Goal: Information Seeking & Learning: Learn about a topic

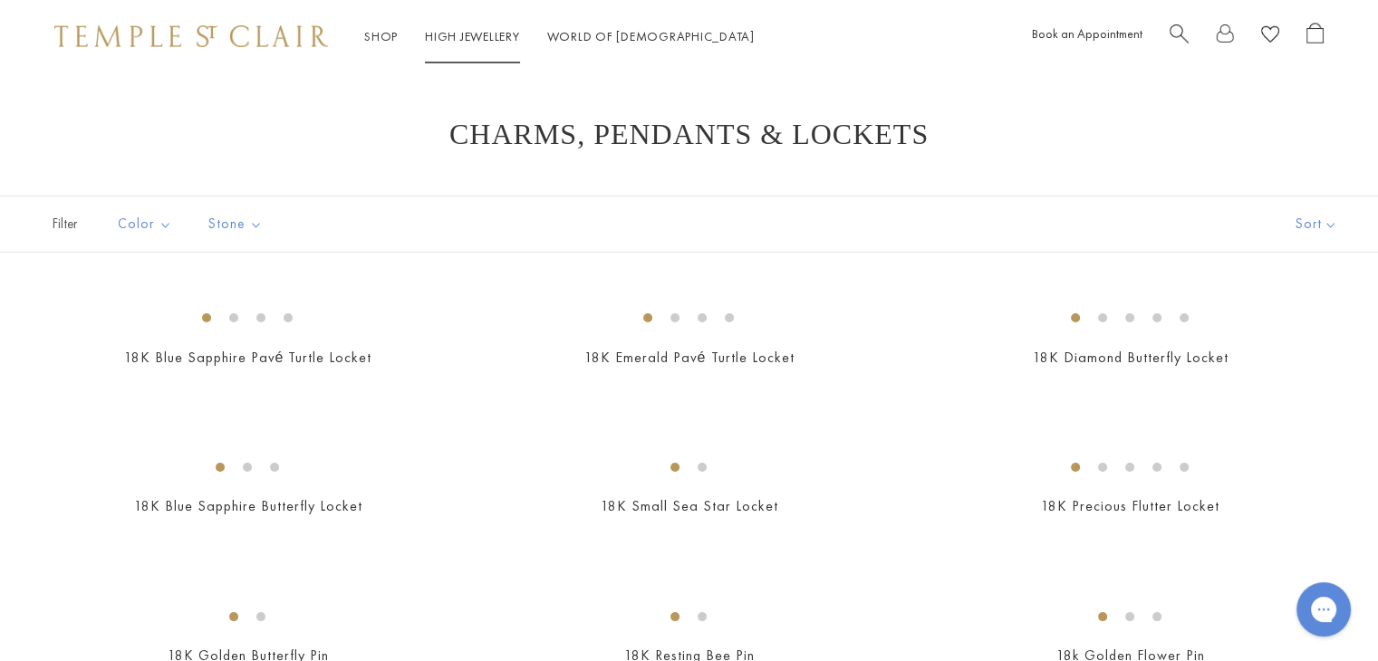
click at [482, 36] on link "High Jewellery High Jewellery" at bounding box center [472, 36] width 95 height 16
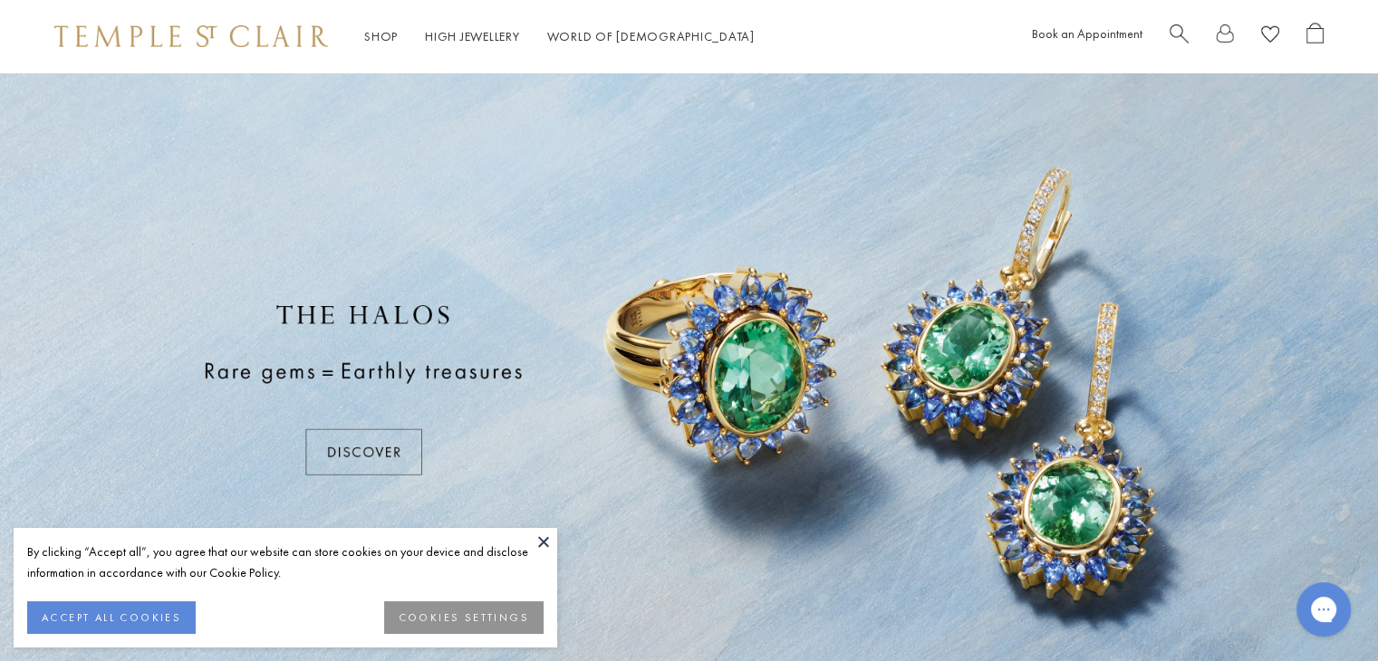
click at [543, 538] on button at bounding box center [543, 541] width 27 height 27
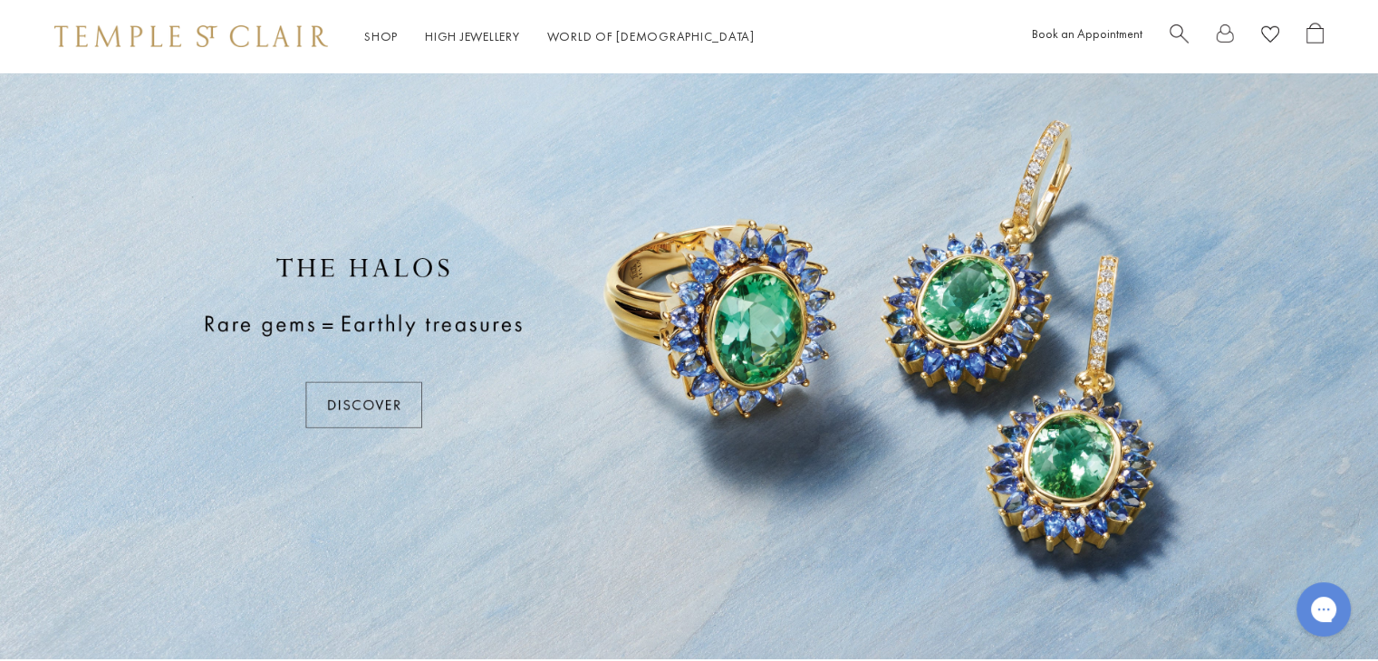
scroll to position [91, 0]
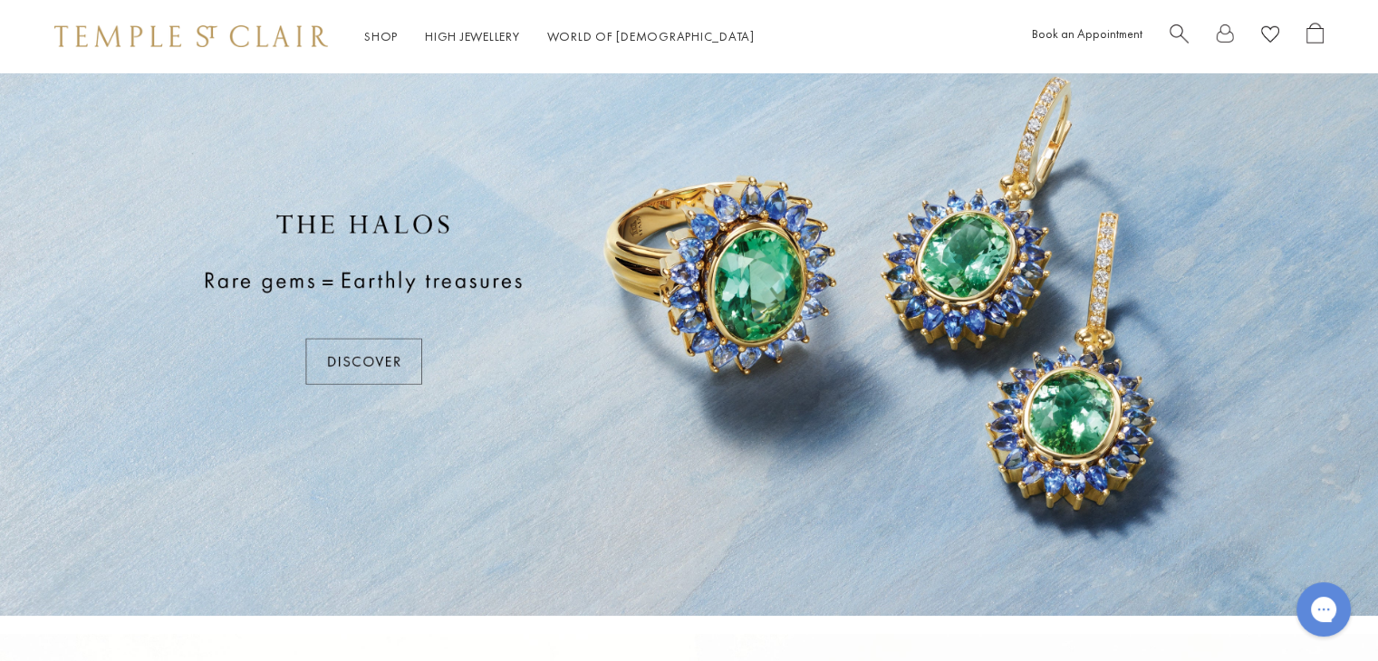
click at [388, 354] on div at bounding box center [689, 299] width 1378 height 634
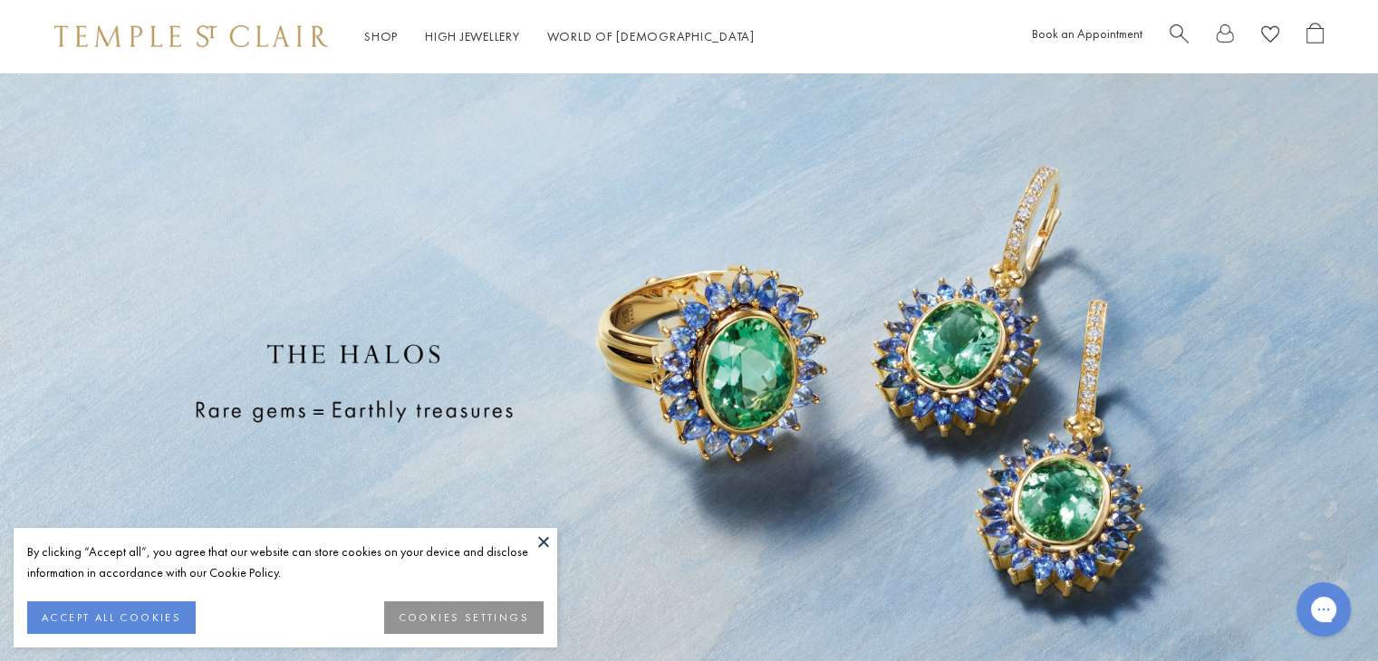
click at [542, 537] on button at bounding box center [543, 541] width 27 height 27
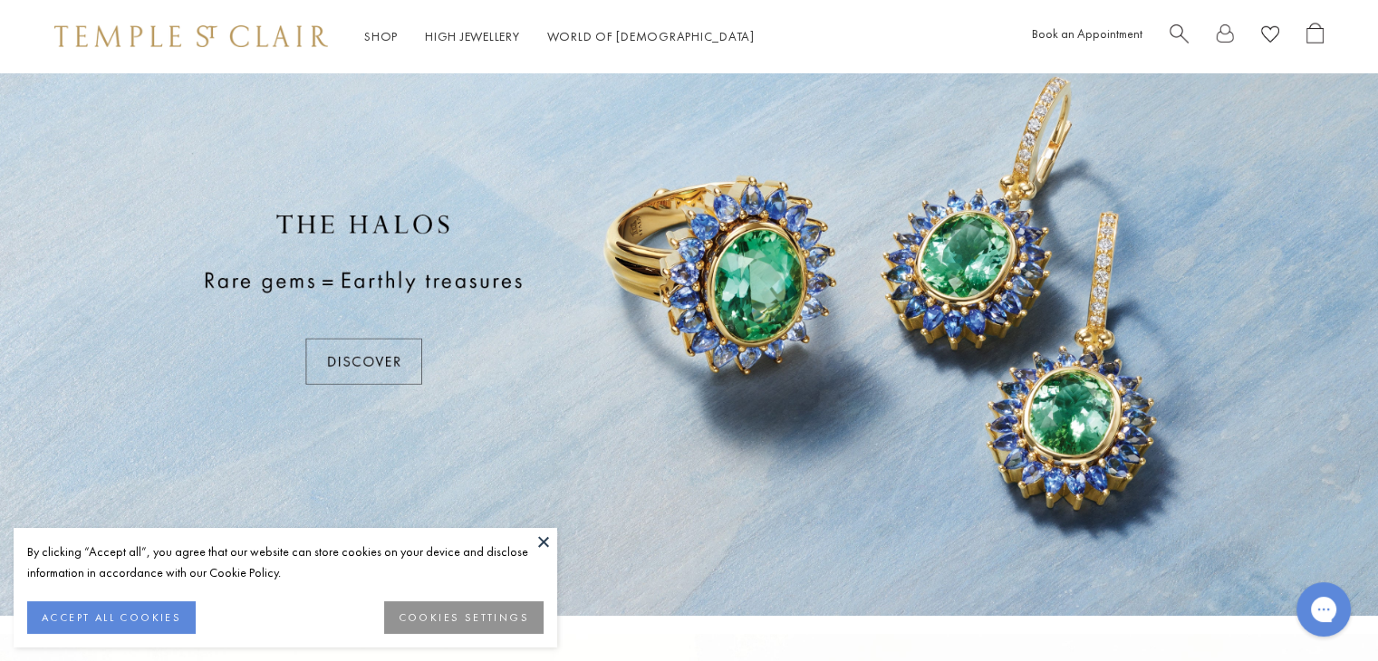
click at [546, 537] on button at bounding box center [543, 541] width 27 height 27
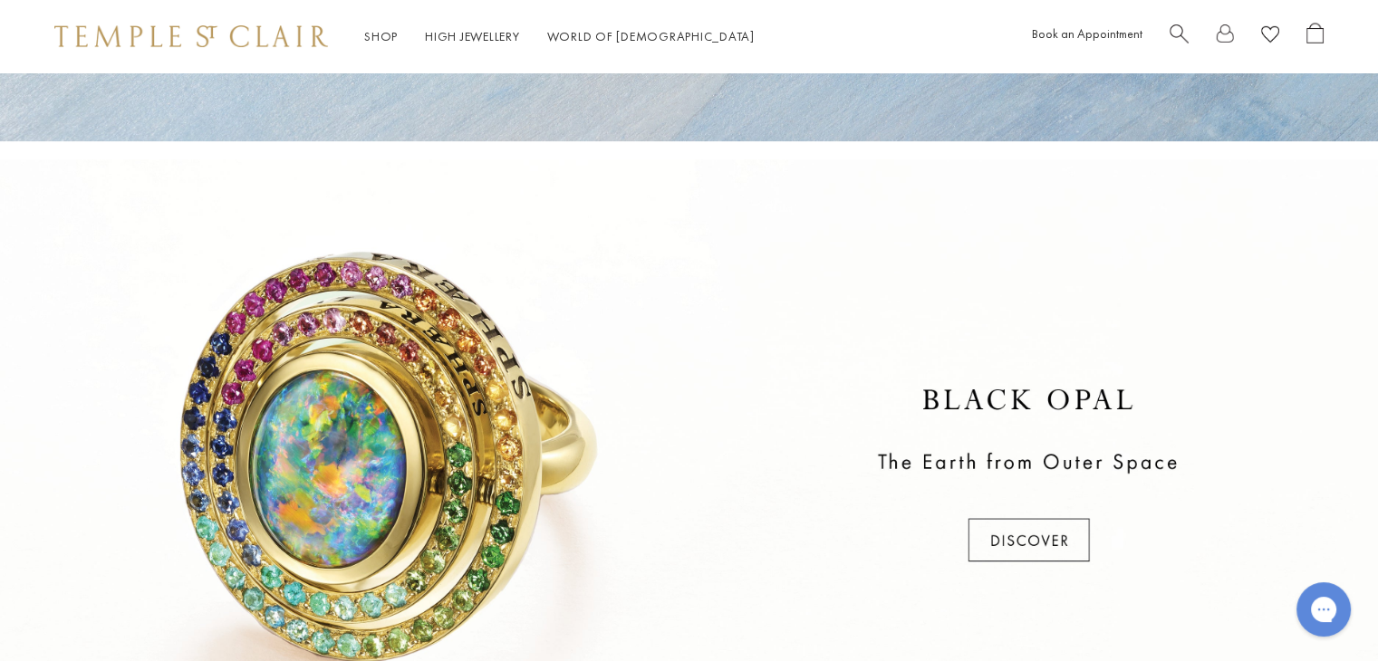
scroll to position [634, 0]
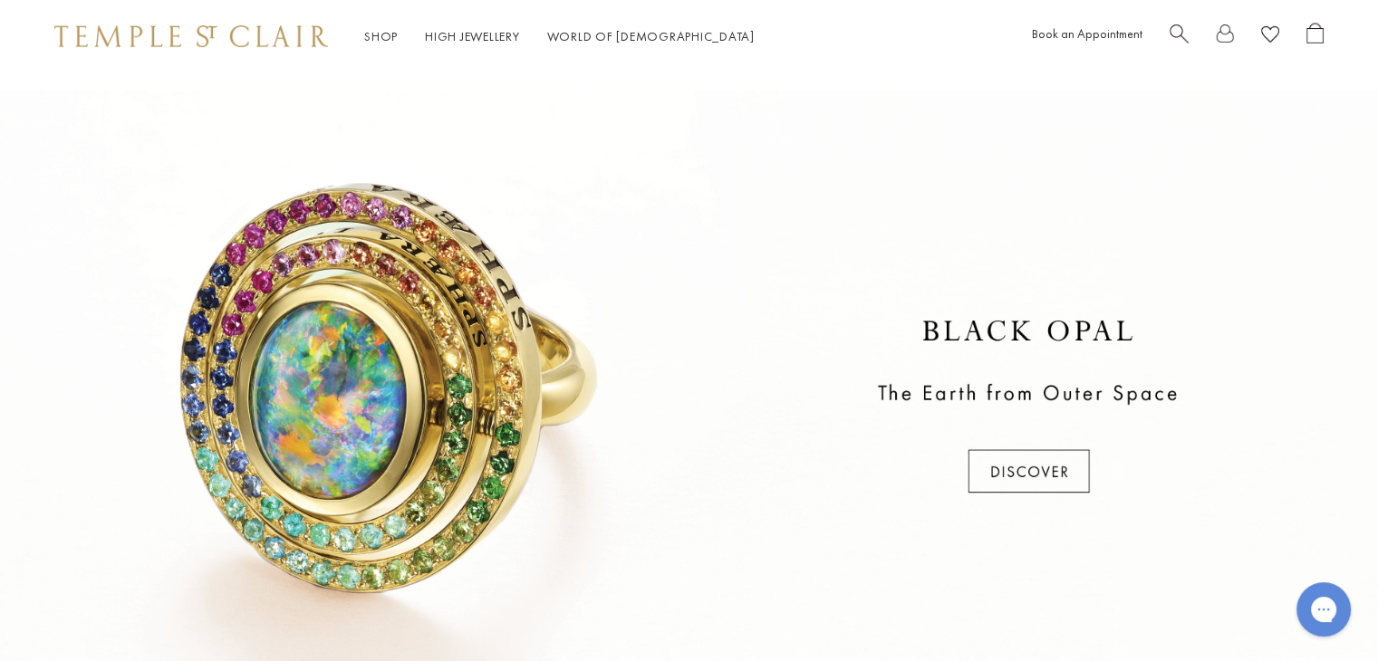
click at [995, 456] on div at bounding box center [689, 408] width 1378 height 634
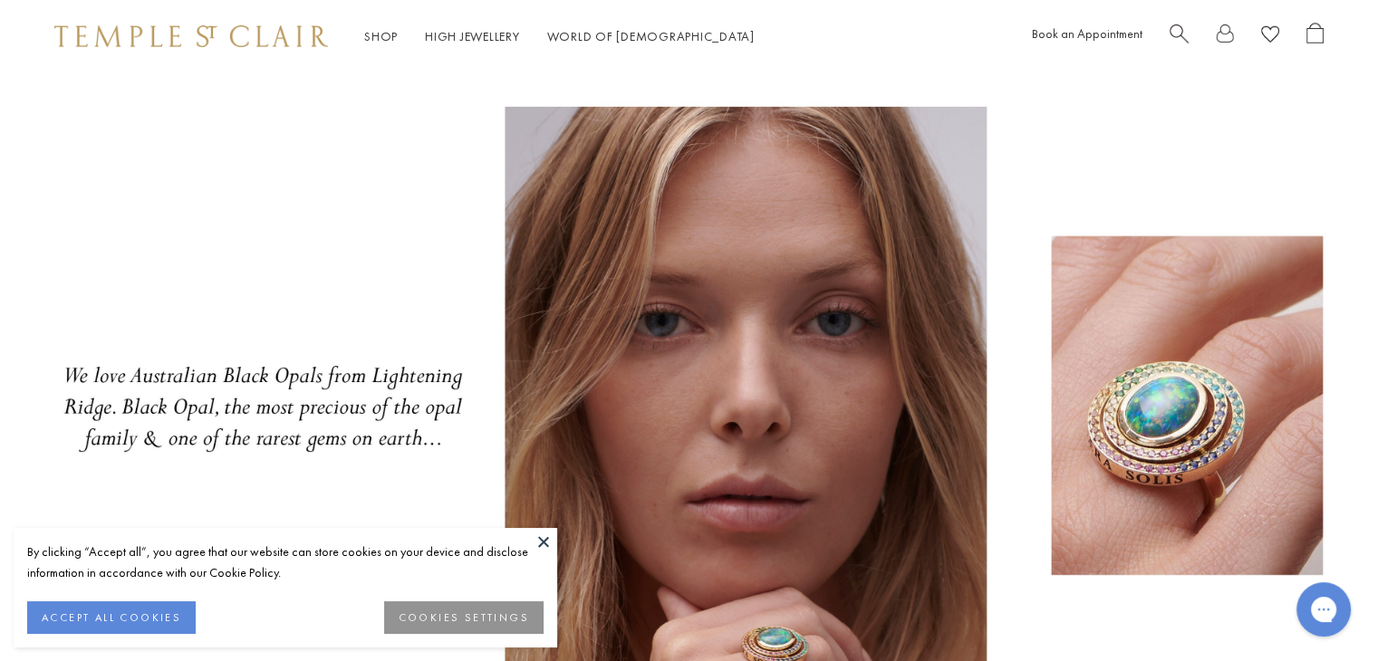
click at [548, 538] on button at bounding box center [543, 541] width 27 height 27
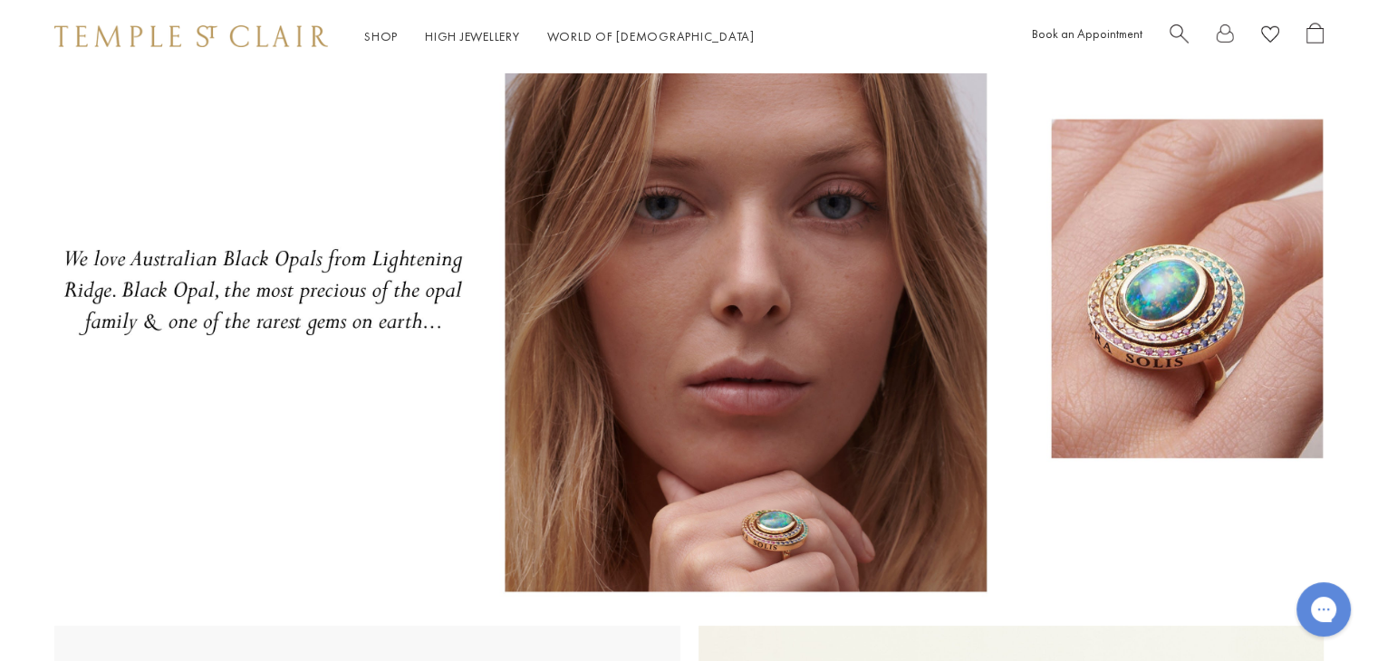
scroll to position [91, 0]
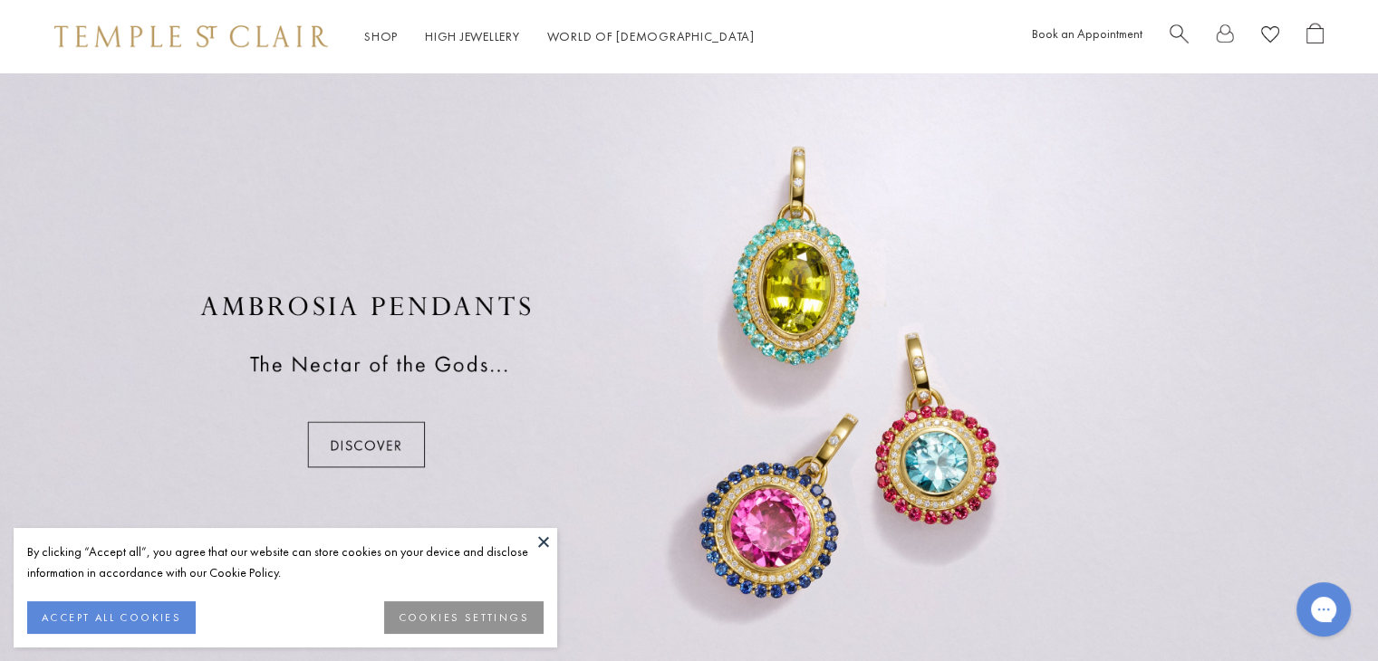
scroll to position [1359, 0]
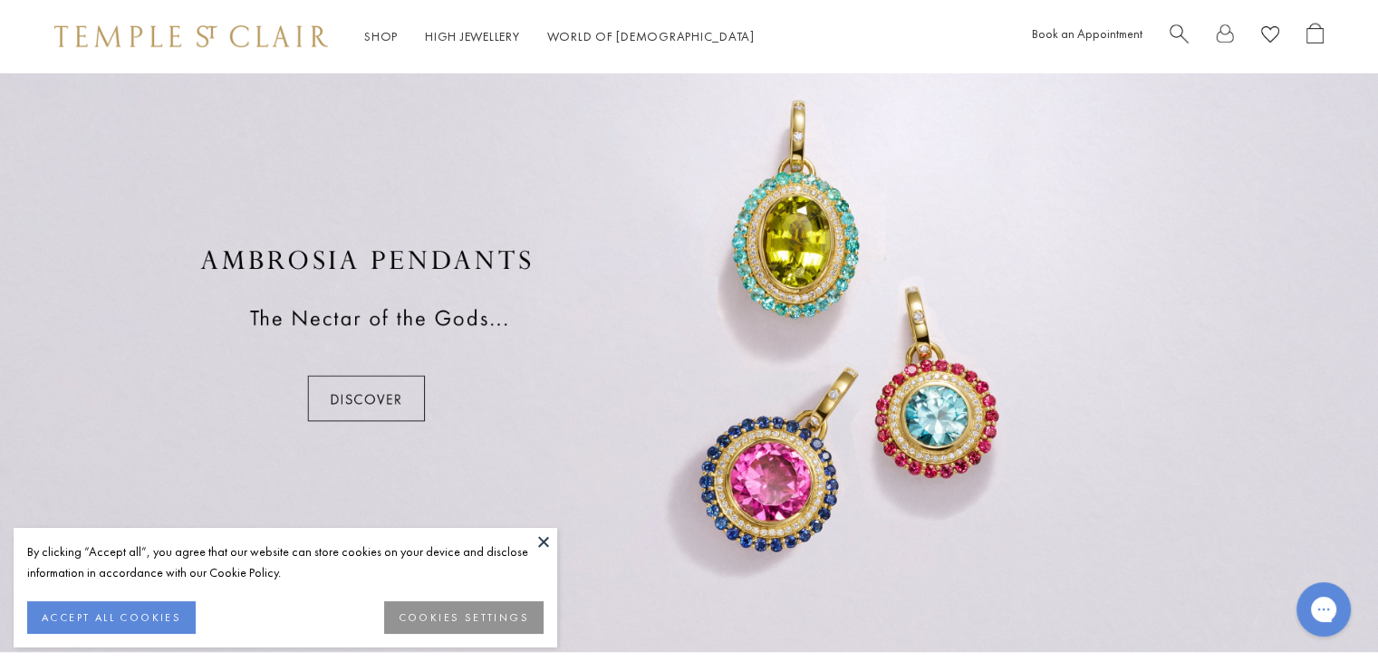
click at [341, 396] on div at bounding box center [689, 335] width 1378 height 634
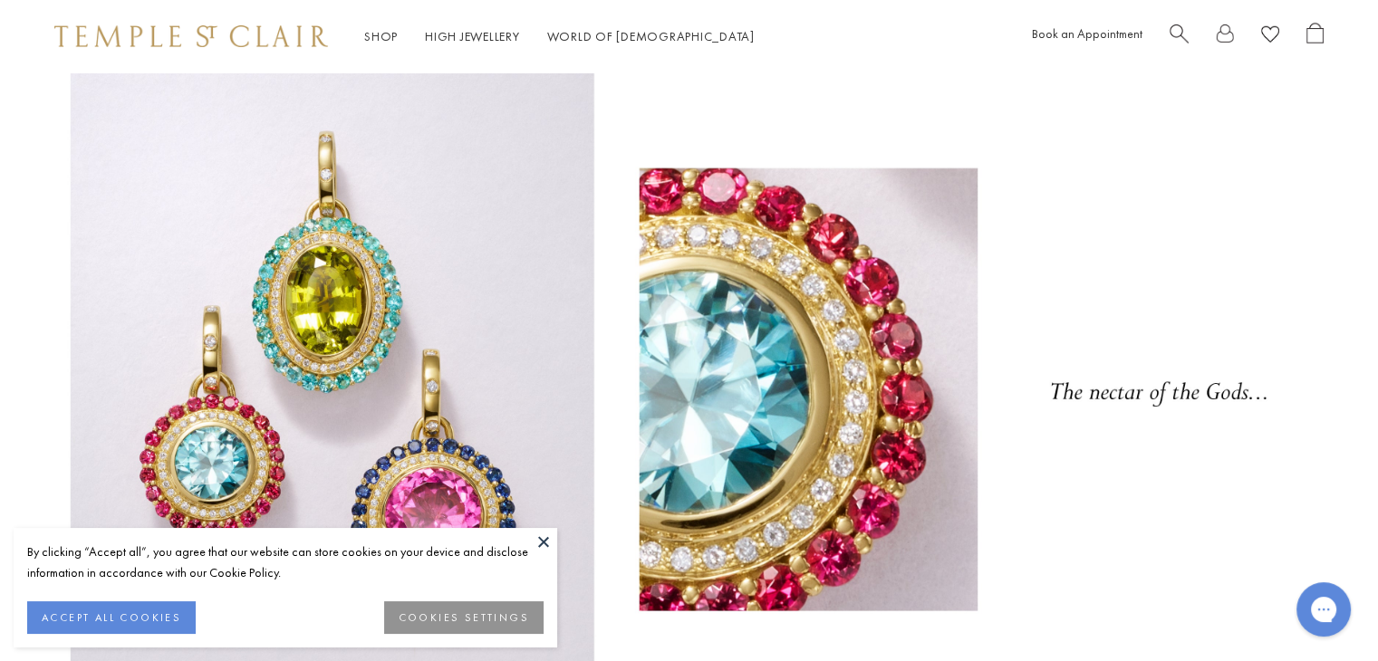
click at [544, 534] on button at bounding box center [543, 541] width 27 height 27
